Goal: Task Accomplishment & Management: Use online tool/utility

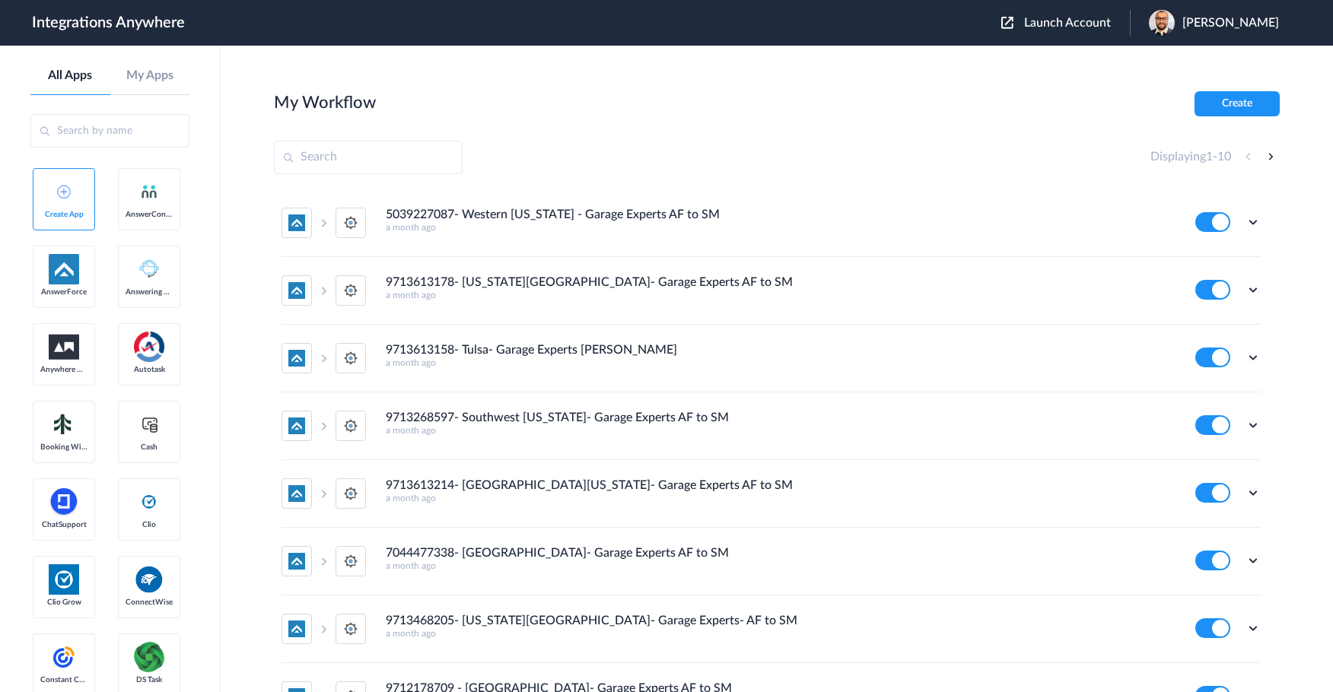
click at [1086, 21] on span "Launch Account" at bounding box center [1067, 23] width 87 height 12
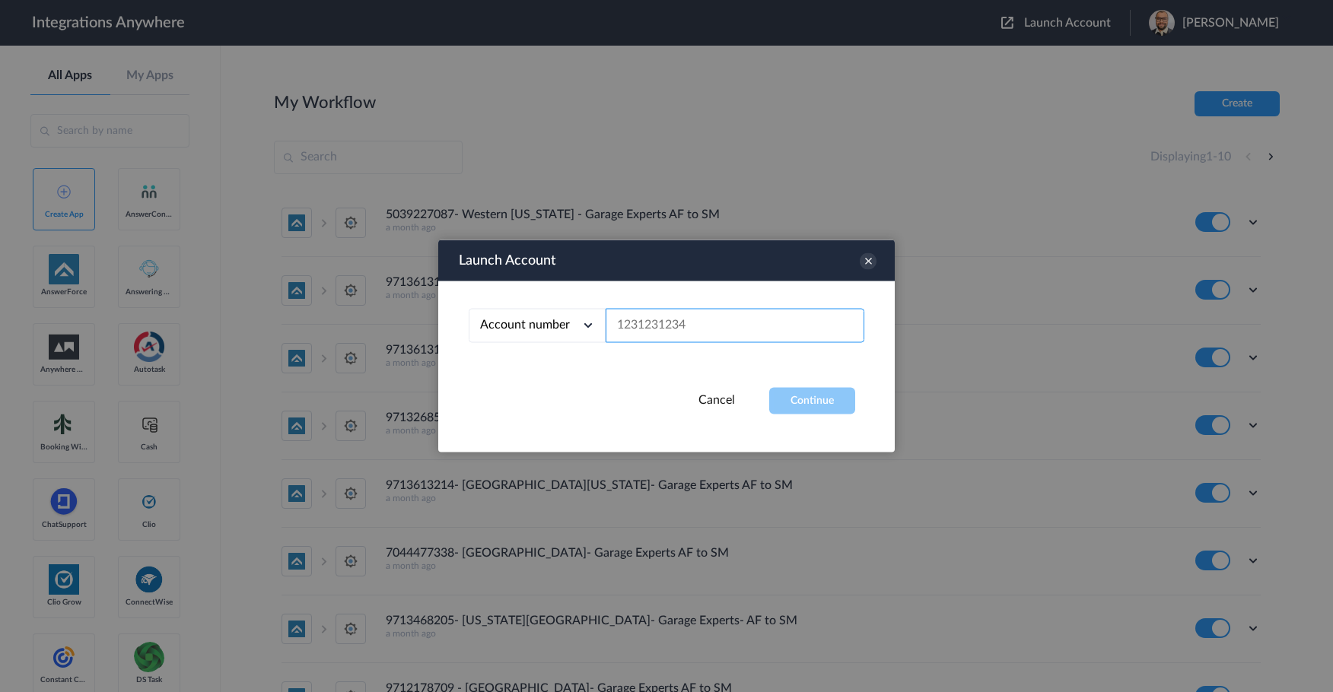
click at [671, 318] on input "text" at bounding box center [735, 326] width 259 height 34
paste input "9713468205"
type input "9713468205"
click at [813, 398] on button "Continue" at bounding box center [812, 401] width 86 height 27
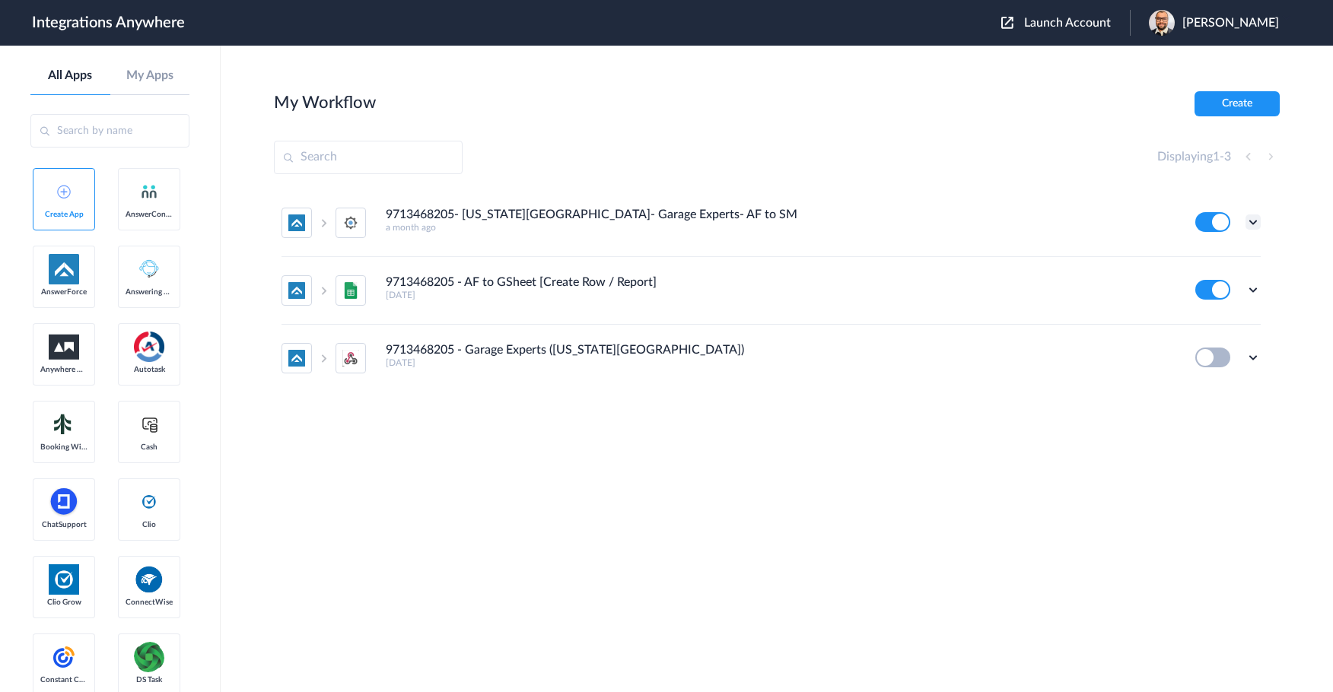
click at [1255, 221] on icon at bounding box center [1252, 222] width 15 height 15
click at [1206, 282] on link "Task history" at bounding box center [1209, 285] width 73 height 11
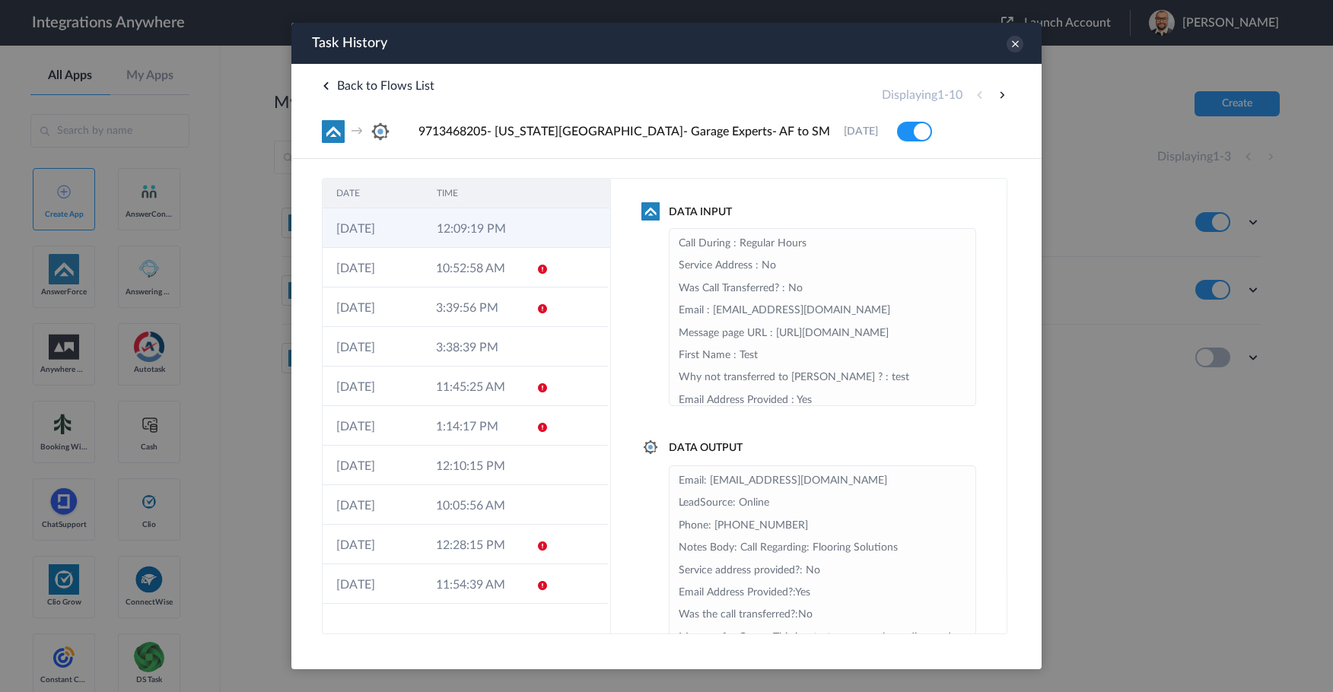
click at [478, 233] on td "12:09:19 PM" at bounding box center [473, 228] width 100 height 40
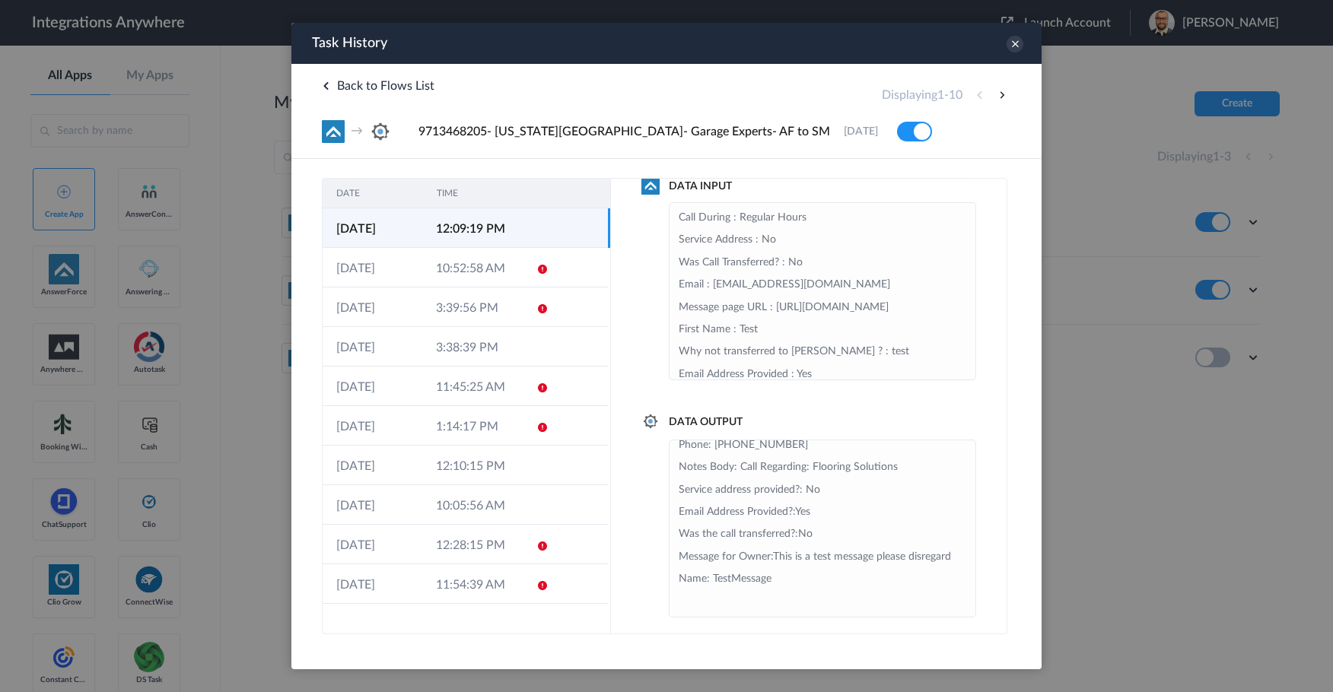
scroll to position [36, 0]
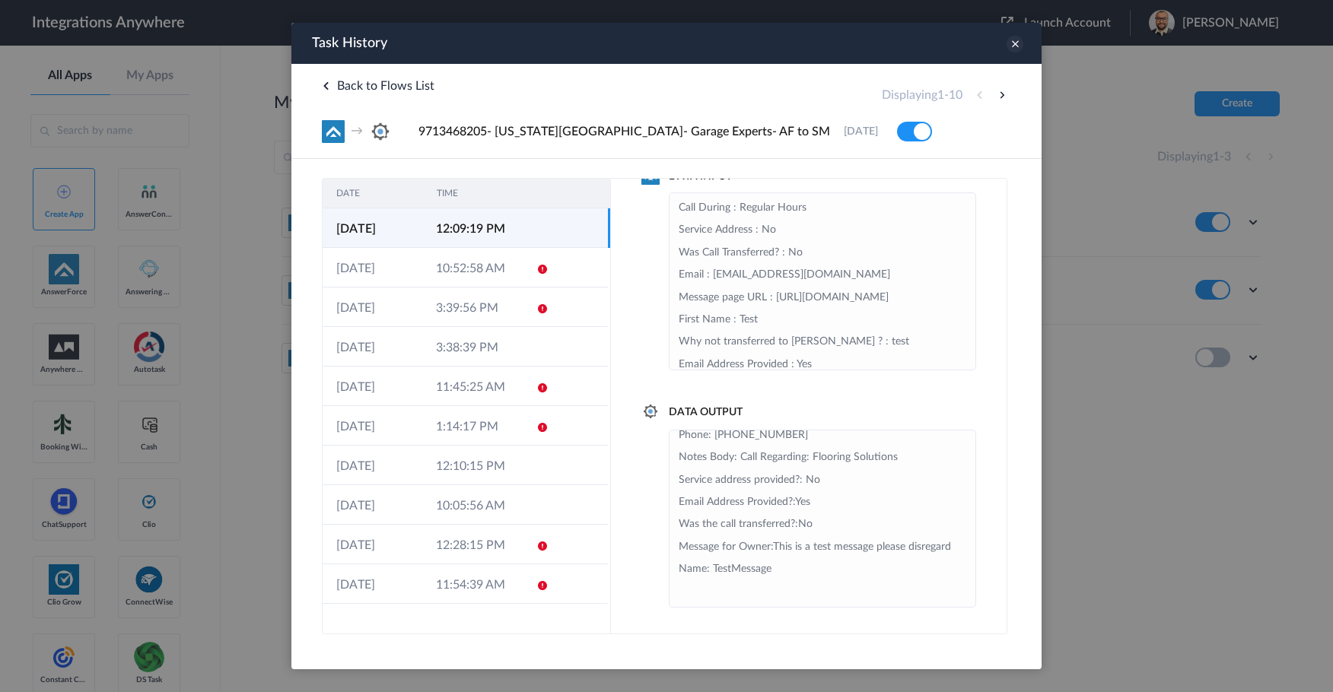
click at [1016, 46] on icon at bounding box center [1015, 44] width 17 height 17
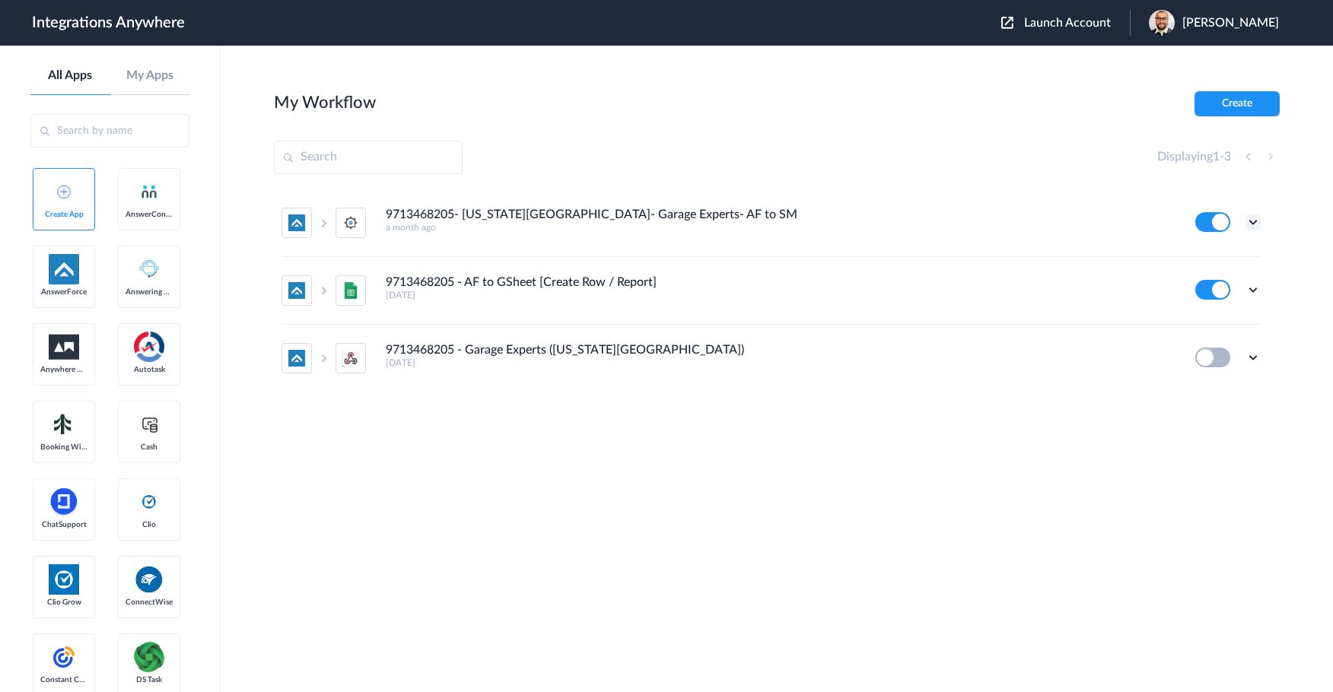
click at [1251, 221] on icon at bounding box center [1252, 222] width 15 height 15
click at [1204, 256] on link "Edit" at bounding box center [1191, 257] width 37 height 11
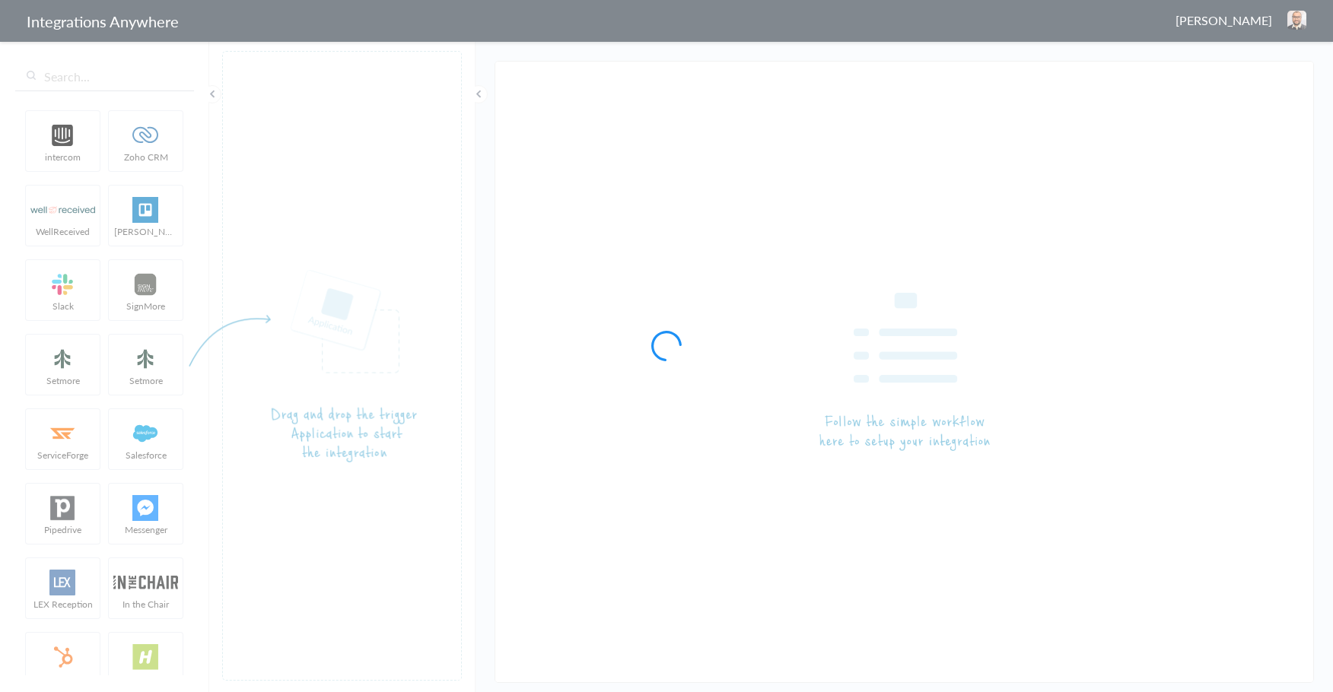
type input "9713468205- [US_STATE][GEOGRAPHIC_DATA]- Garage Experts- AF to SM"
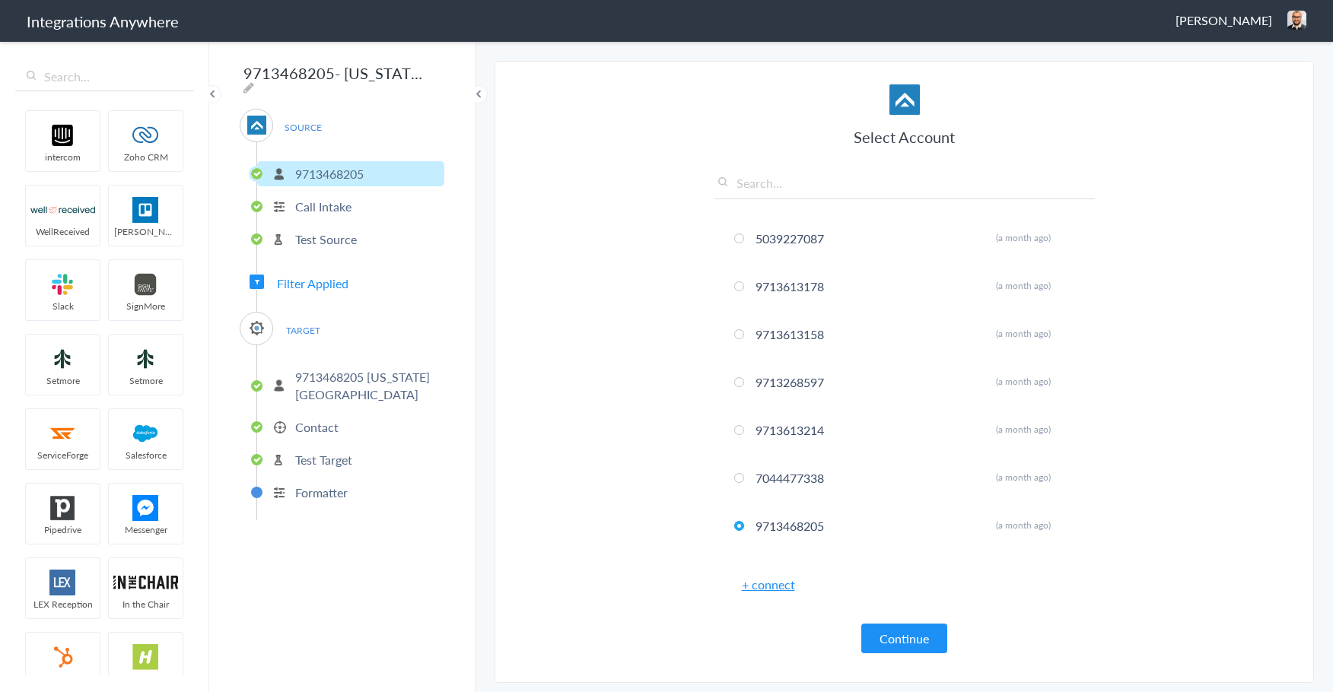
click at [310, 425] on p "Contact" at bounding box center [316, 426] width 43 height 17
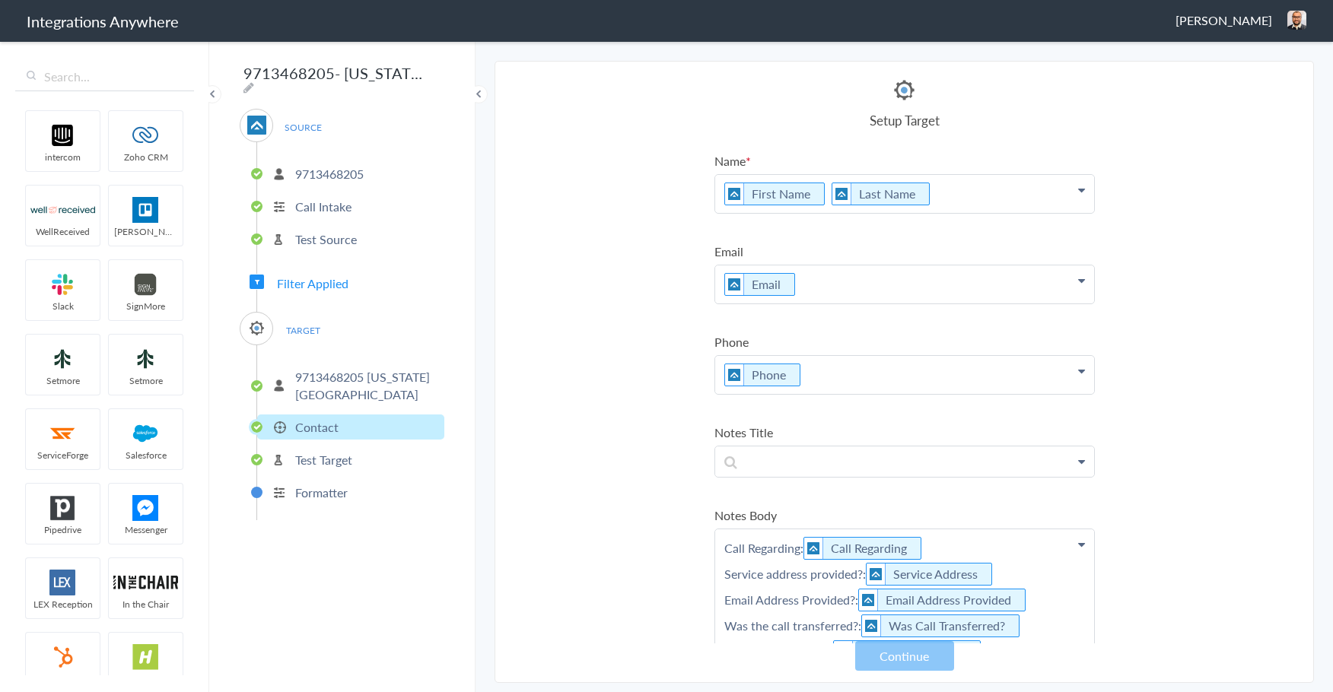
click at [821, 195] on p "First Name Last Name" at bounding box center [904, 194] width 379 height 38
click at [652, 314] on section "Select Account 5039227087 Rename Delete (a month ago) 9713613178 Rename Delete …" at bounding box center [904, 372] width 819 height 622
click at [889, 650] on button "Continue" at bounding box center [904, 656] width 99 height 30
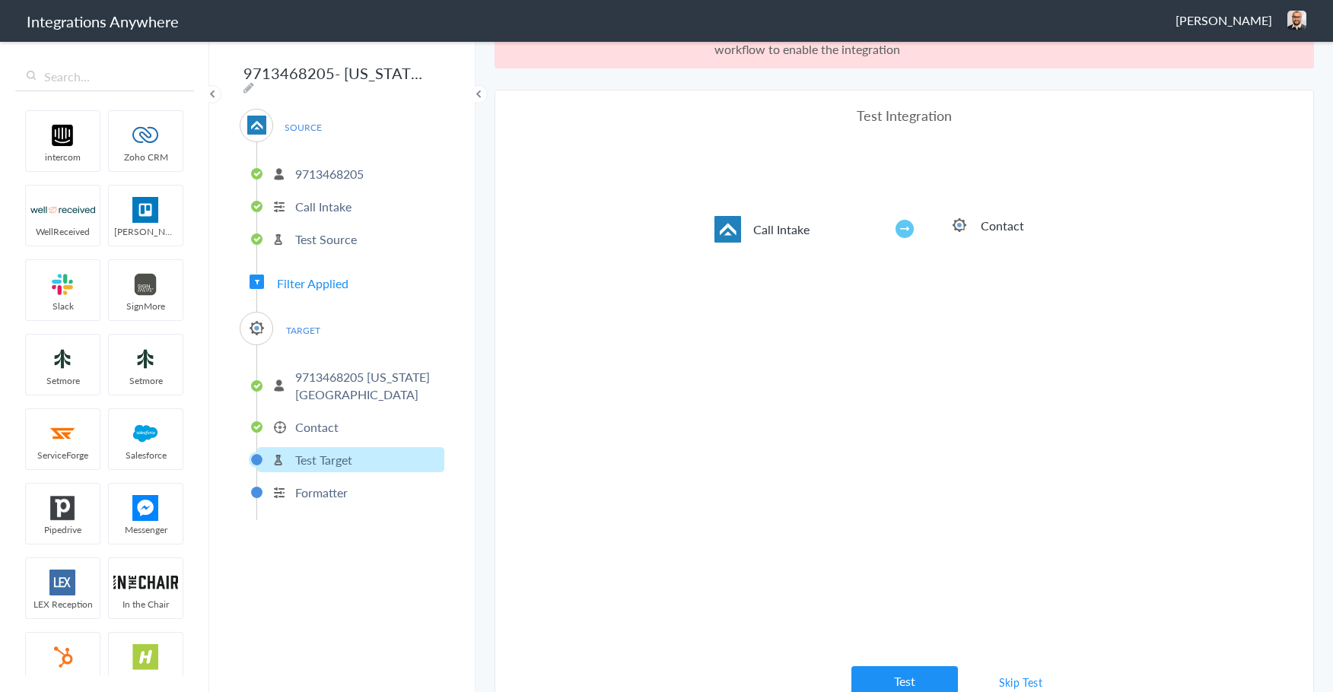
scroll to position [56, 0]
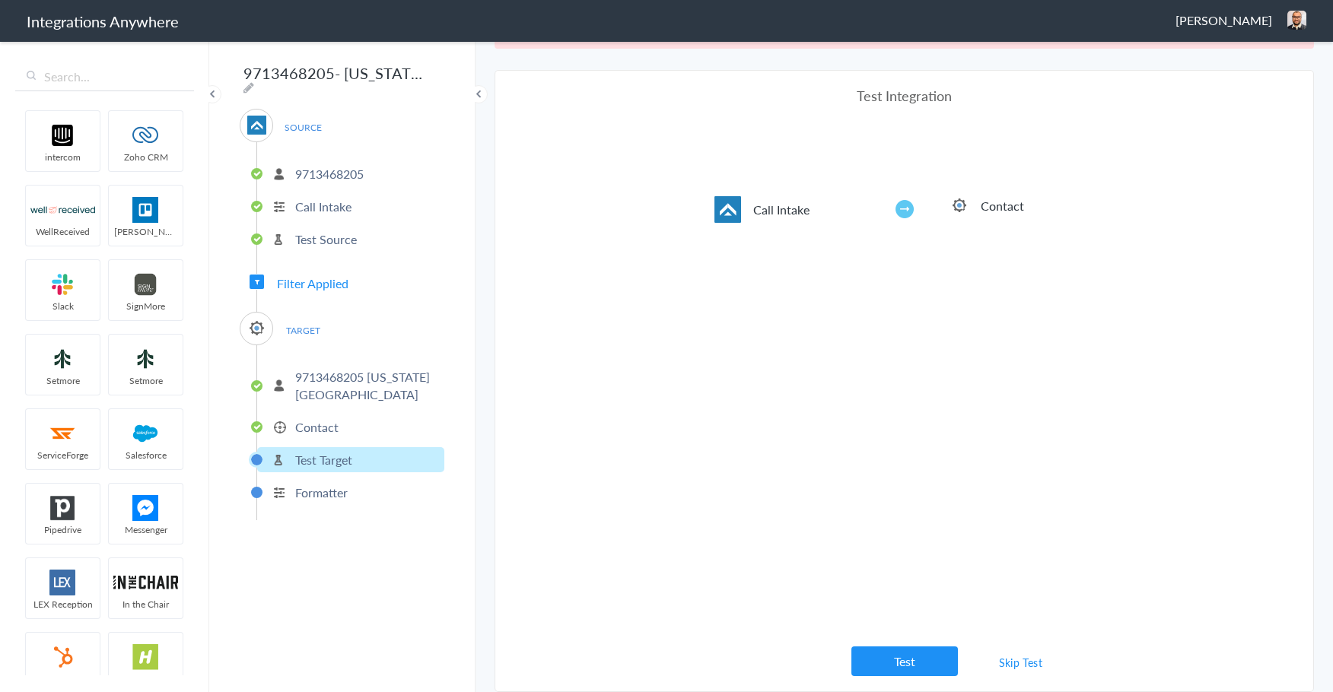
click at [1023, 665] on link "Skip Test" at bounding box center [1021, 662] width 81 height 27
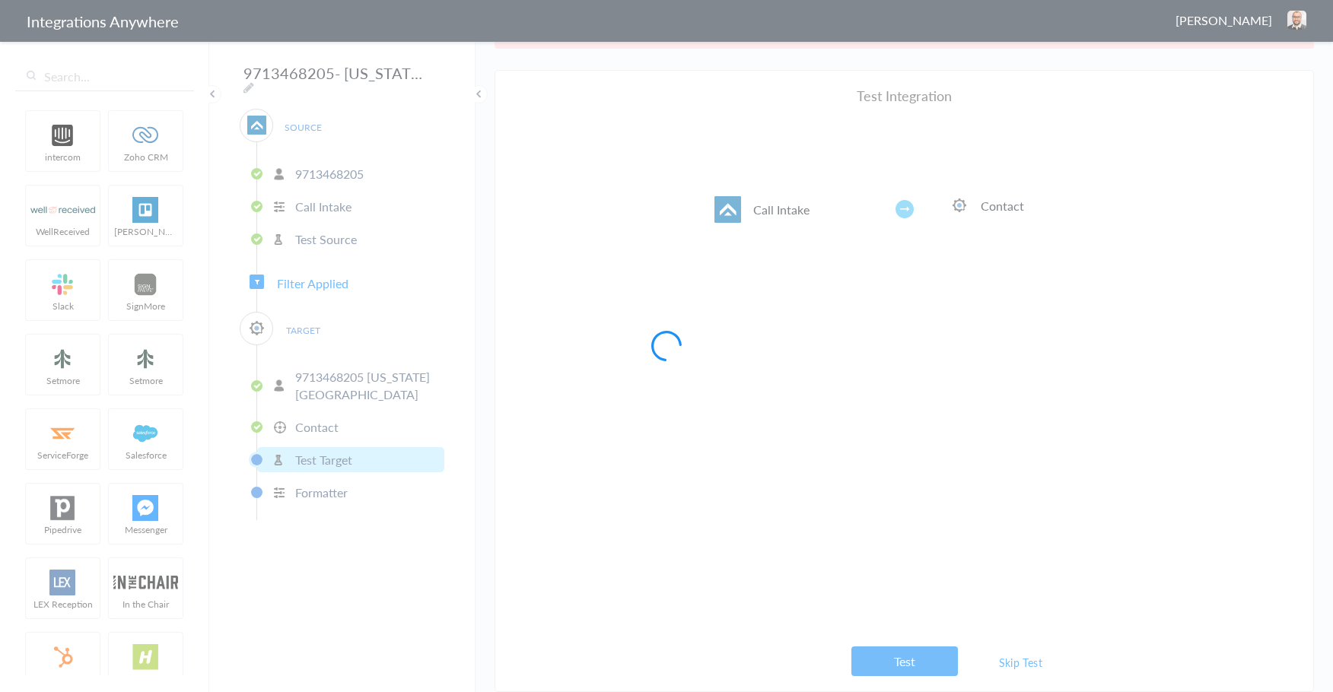
scroll to position [0, 0]
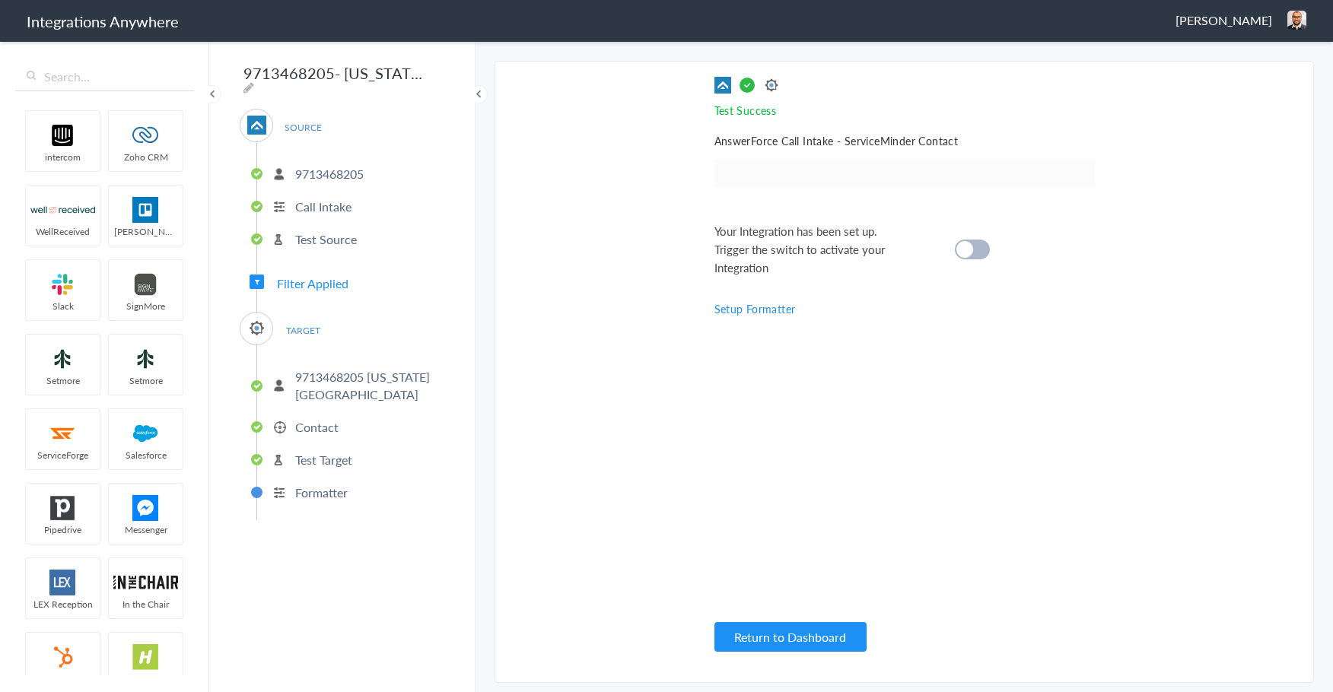
click at [971, 247] on cite at bounding box center [964, 249] width 17 height 17
click at [755, 634] on button "Return to Dashboard" at bounding box center [790, 637] width 152 height 30
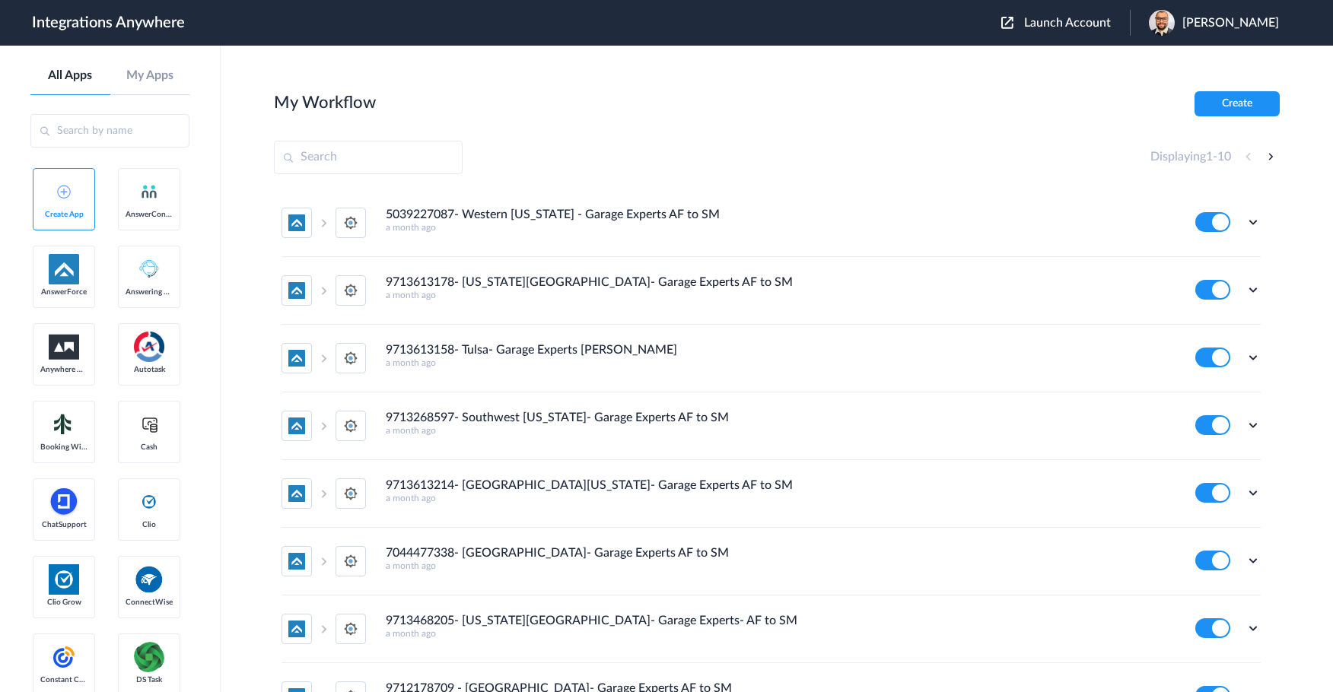
click at [1084, 27] on span "Launch Account" at bounding box center [1067, 23] width 87 height 12
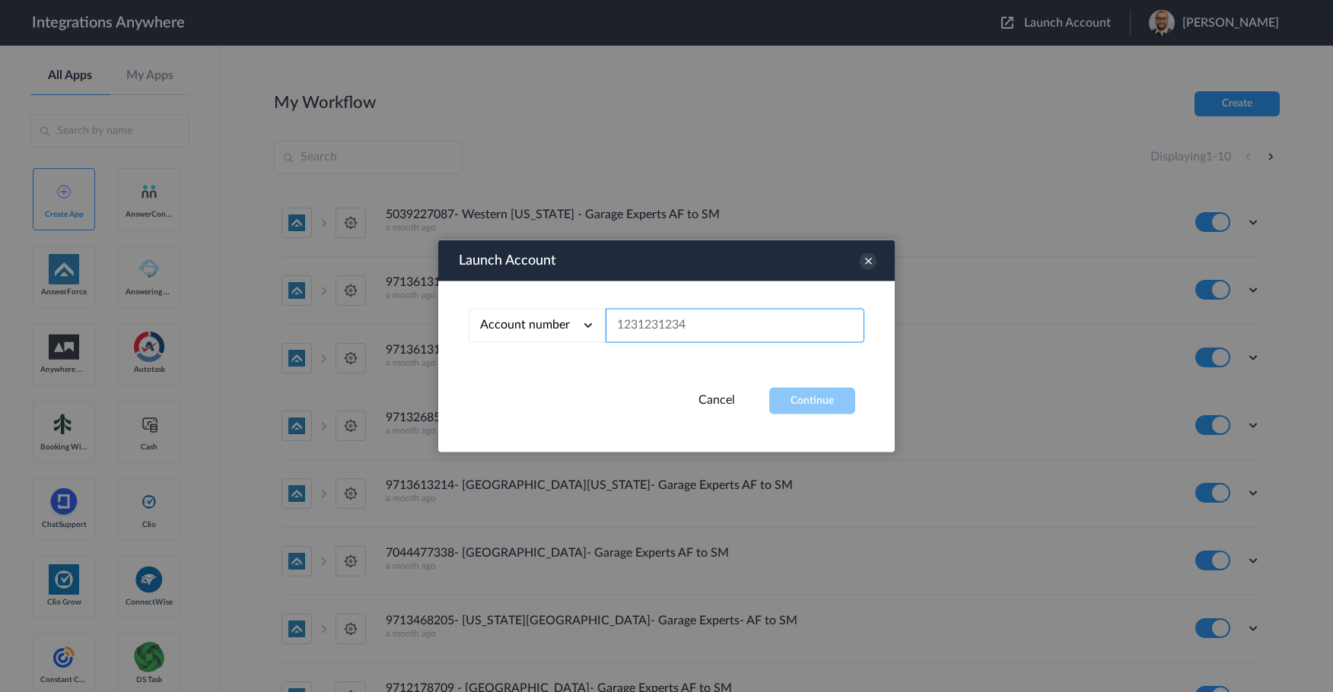
click at [662, 336] on input "text" at bounding box center [735, 326] width 259 height 34
paste input "[US_STATE][GEOGRAPHIC_DATA], [US_STATE]"
click at [638, 319] on input "[US_STATE][GEOGRAPHIC_DATA], [US_STATE]" at bounding box center [735, 326] width 259 height 34
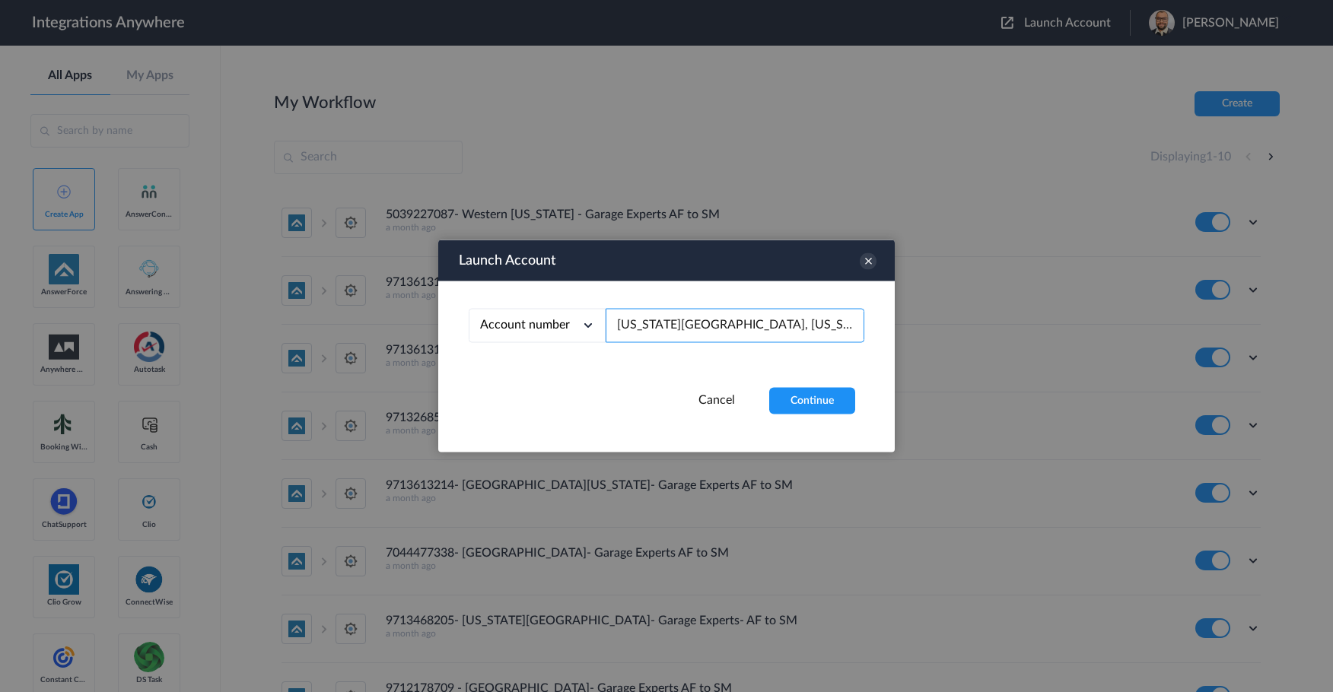
paste input "9713468205"
type input "9713468205"
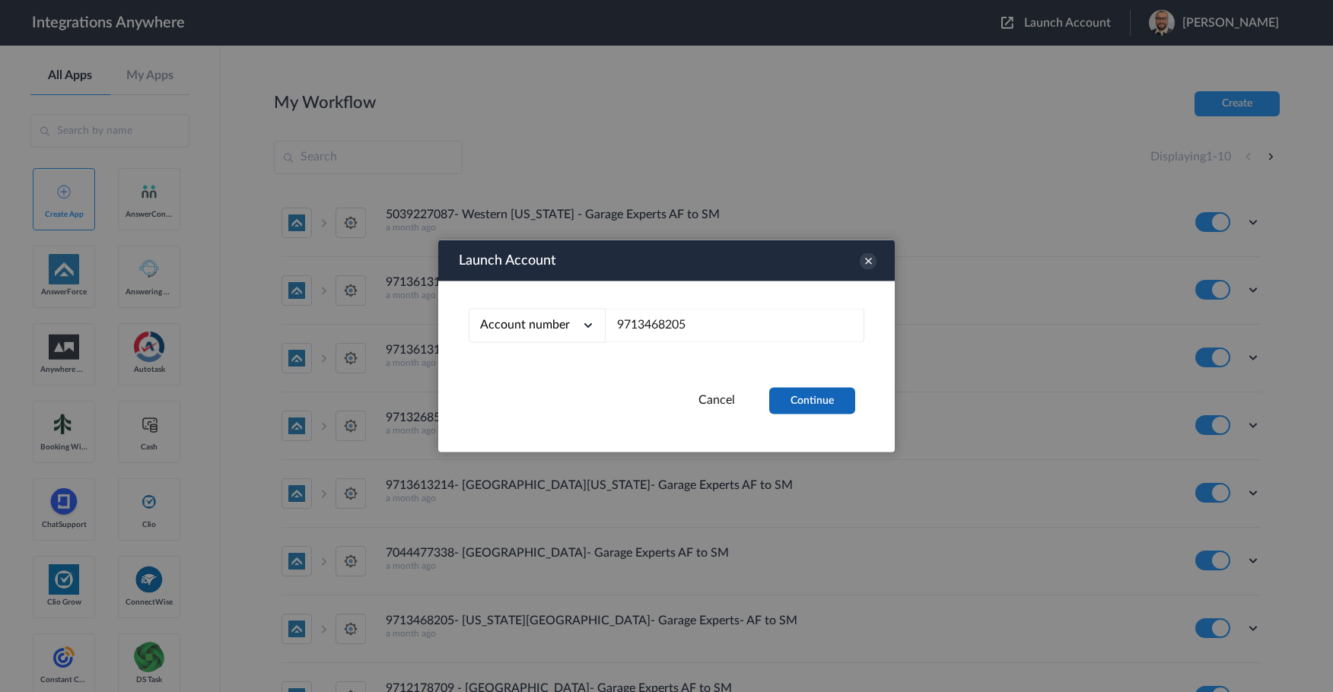
click at [806, 390] on button "Continue" at bounding box center [812, 401] width 86 height 27
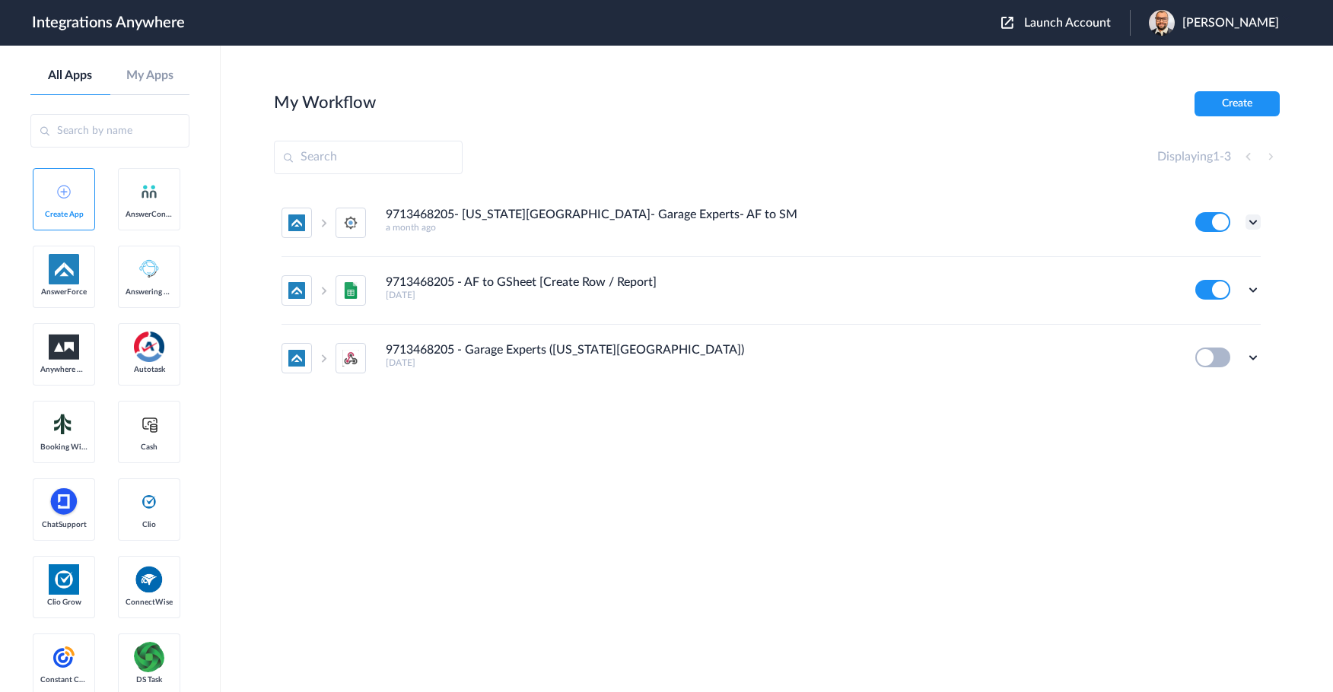
click at [1256, 224] on icon at bounding box center [1252, 222] width 15 height 15
click at [1217, 280] on link "Task history" at bounding box center [1209, 285] width 73 height 11
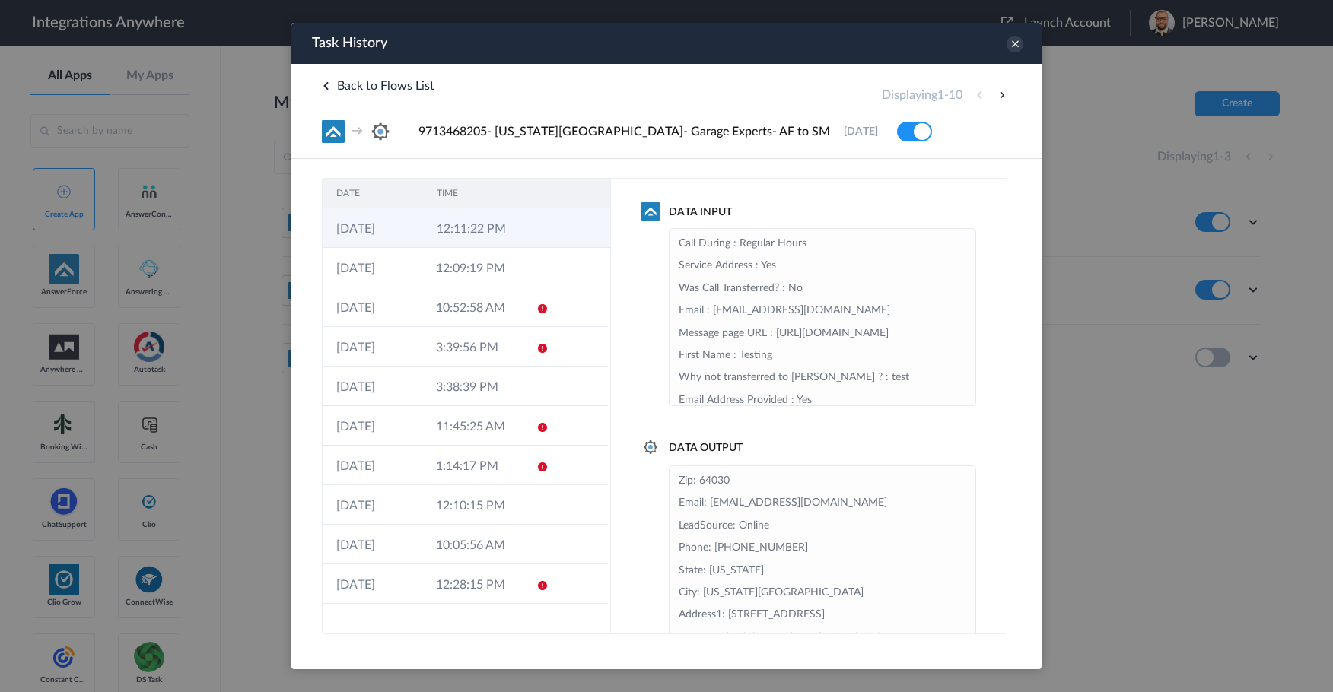
click at [499, 236] on td "12:11:22 PM" at bounding box center [473, 228] width 100 height 40
click at [1009, 43] on icon at bounding box center [1015, 44] width 17 height 17
